Goal: Register for event/course

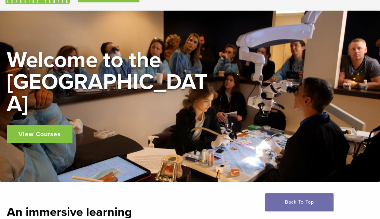
scroll to position [30, 0]
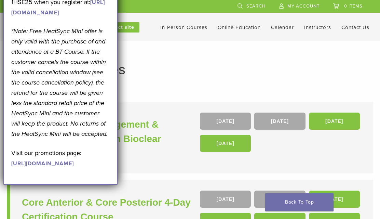
click at [222, 74] on h1 "In-Person Courses" at bounding box center [190, 69] width 353 height 13
click at [74, 16] on link "https://www.bioclearmatrix.com/events/6-in-person-black-triangle-certification-…" at bounding box center [58, 7] width 94 height 17
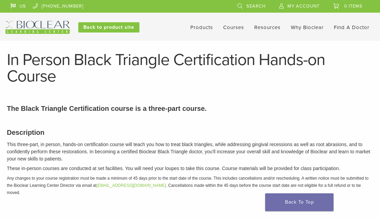
click at [235, 27] on link "Courses" at bounding box center [233, 27] width 21 height 6
click at [232, 26] on link "Courses" at bounding box center [233, 27] width 21 height 6
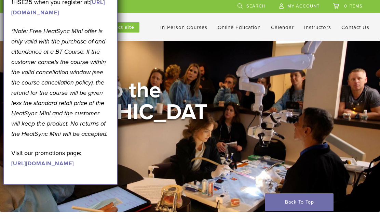
click at [183, 80] on div "Welcome to the Learning Center View Courses" at bounding box center [190, 126] width 380 height 171
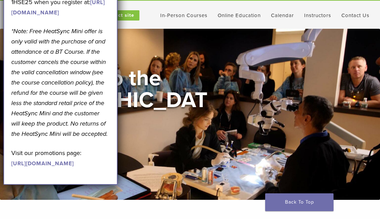
scroll to position [8, 0]
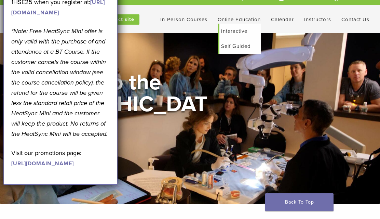
click at [227, 31] on link "Interactive" at bounding box center [239, 31] width 41 height 15
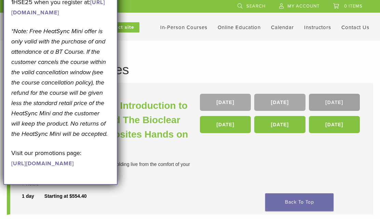
click at [333, 105] on link "[DATE]" at bounding box center [334, 102] width 51 height 17
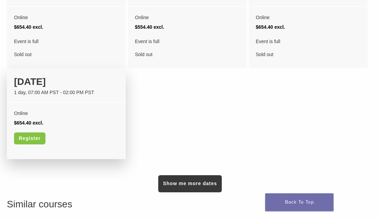
scroll to position [619, 0]
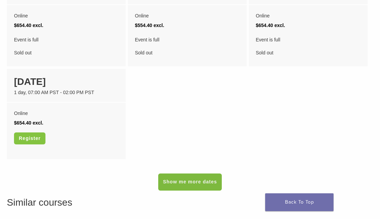
click at [181, 181] on link "Show me more dates" at bounding box center [190, 181] width 64 height 17
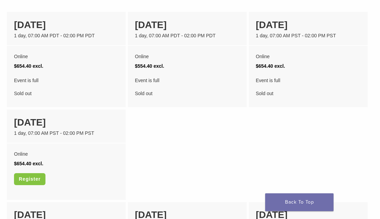
scroll to position [574, 0]
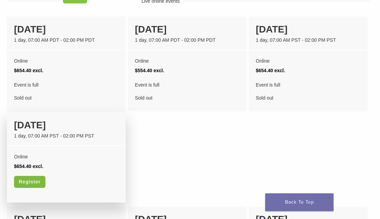
click at [24, 184] on link "Register" at bounding box center [29, 182] width 31 height 12
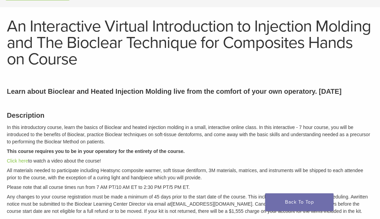
scroll to position [0, 0]
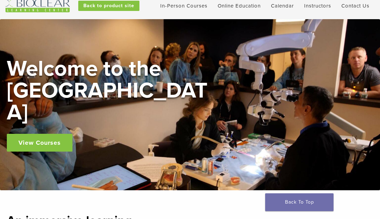
scroll to position [22, 0]
